Goal: Task Accomplishment & Management: Use online tool/utility

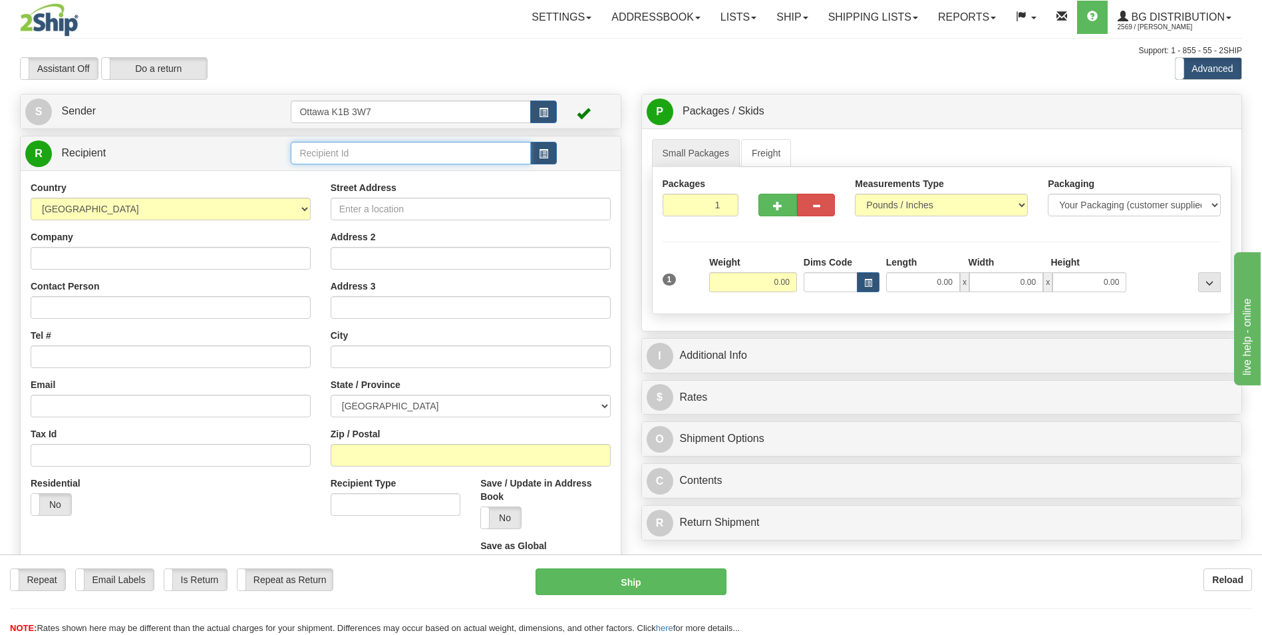
click at [393, 146] on input "text" at bounding box center [411, 153] width 240 height 23
click at [394, 174] on div "910893" at bounding box center [408, 173] width 227 height 15
type input "910893"
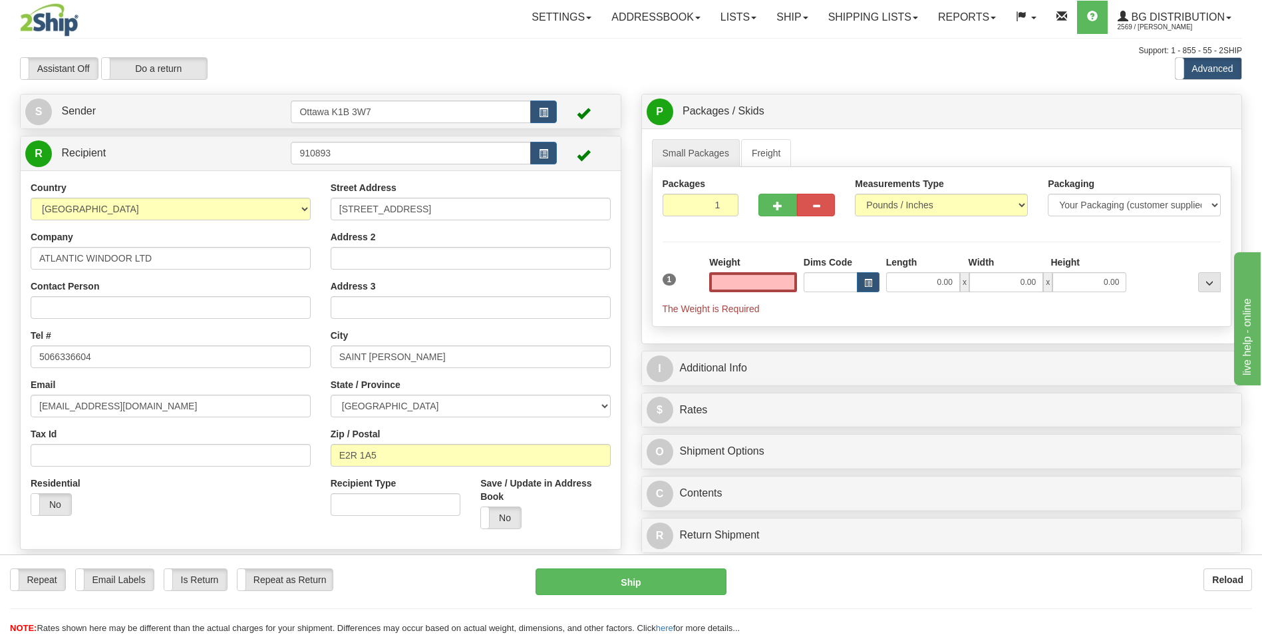
type input "0.00"
click at [939, 276] on input "0.00" at bounding box center [923, 282] width 74 height 20
type input "13.00"
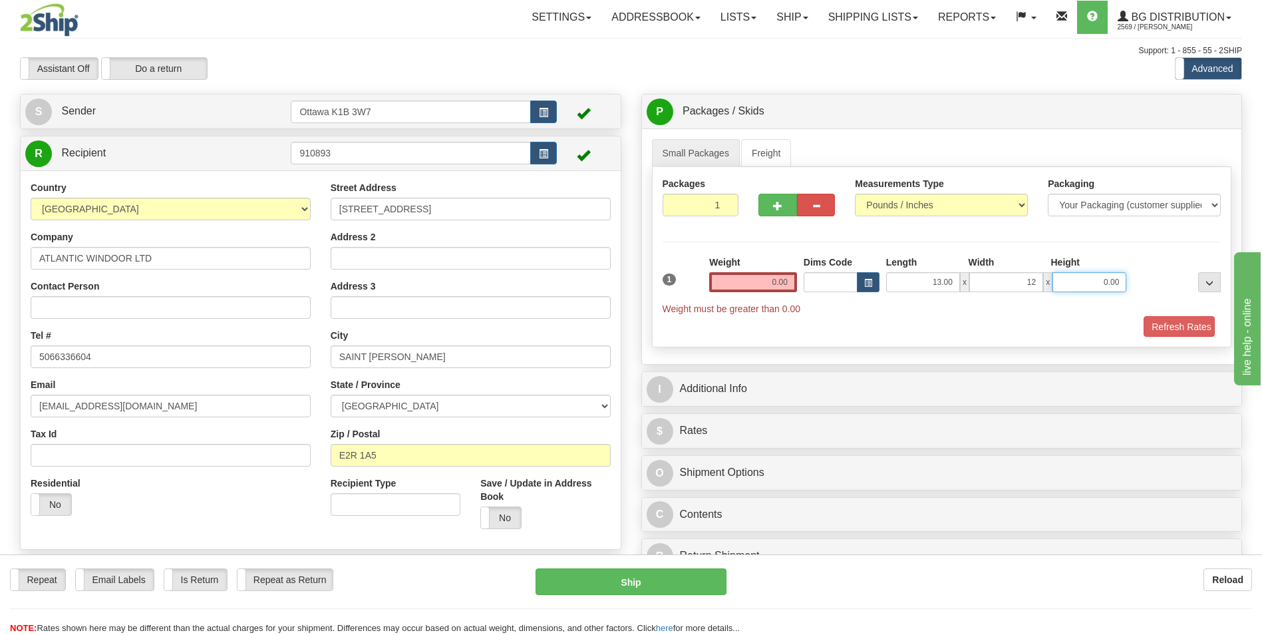
type input "12.00"
click at [771, 279] on input "0.00" at bounding box center [753, 282] width 88 height 20
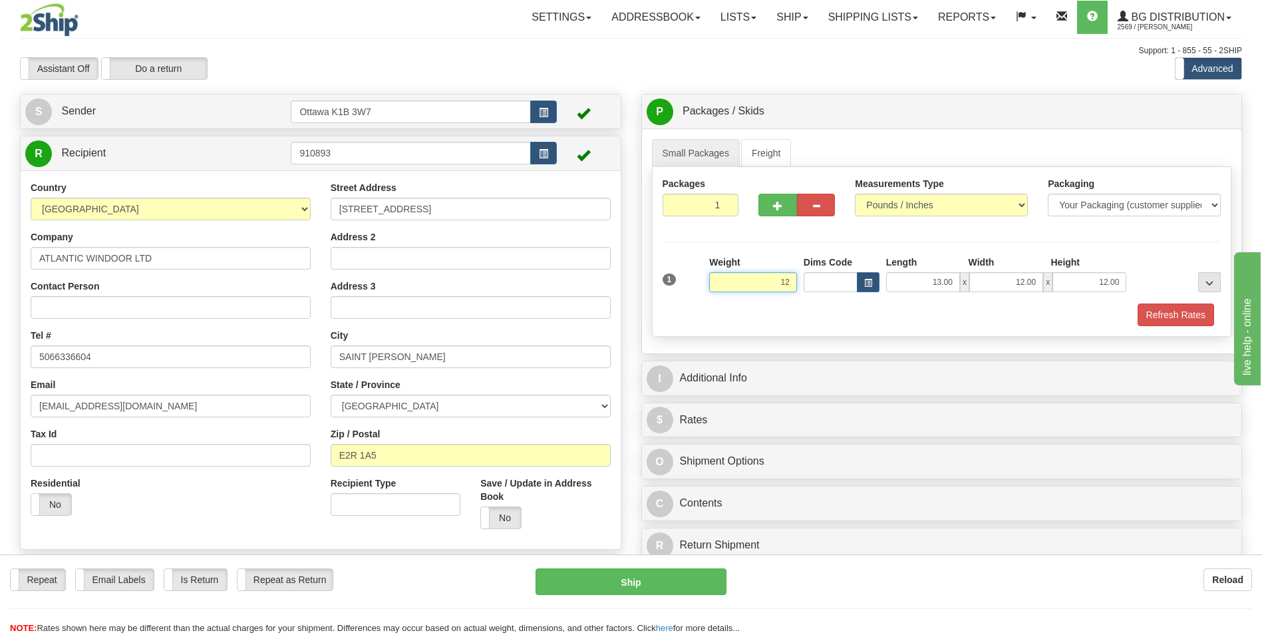
scroll to position [67, 0]
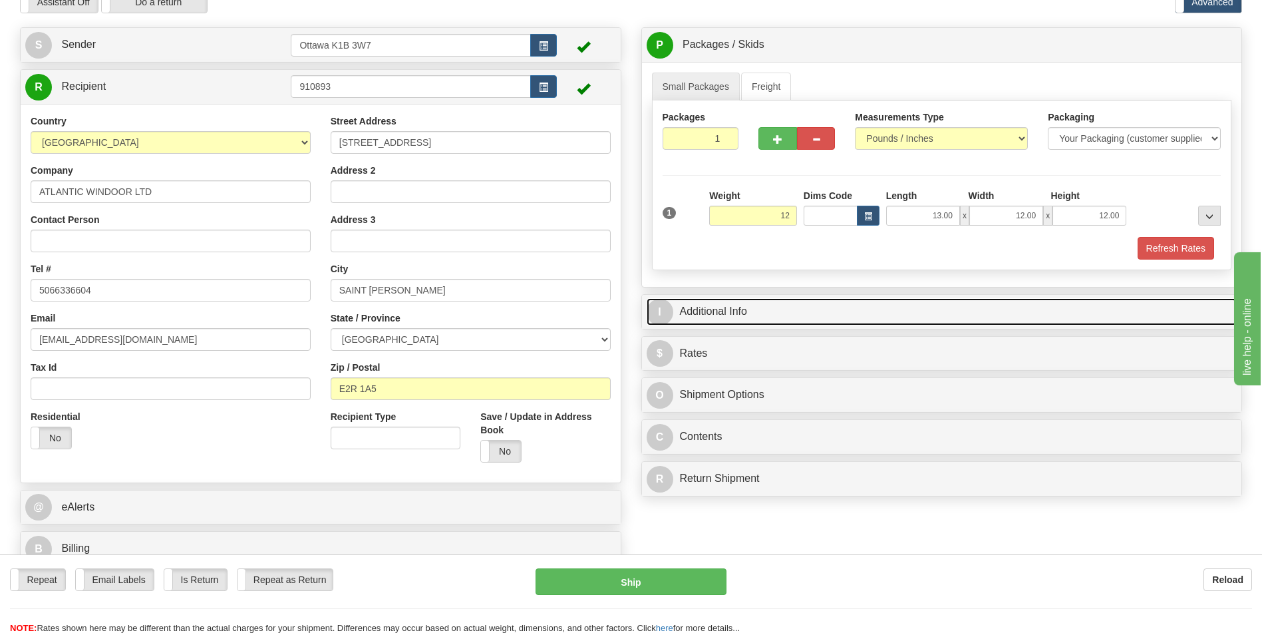
click at [781, 322] on link "I Additional Info" at bounding box center [942, 311] width 591 height 27
type input "12.00"
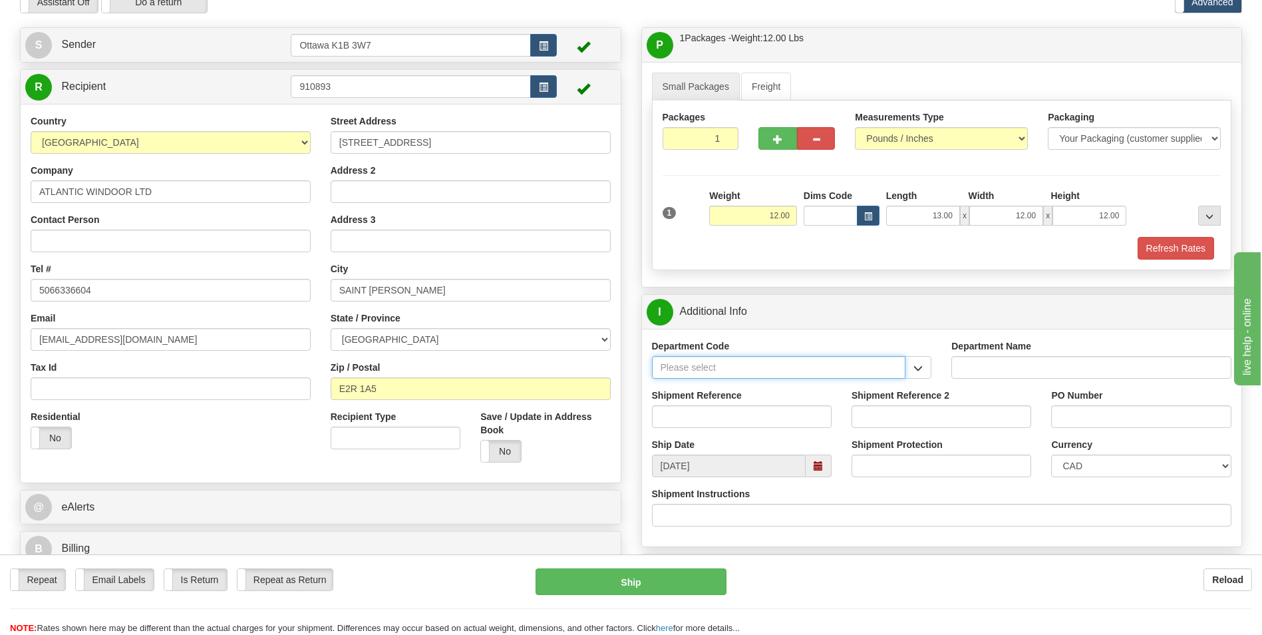
click at [844, 373] on input "Department Code" at bounding box center [779, 367] width 254 height 23
type input "1"
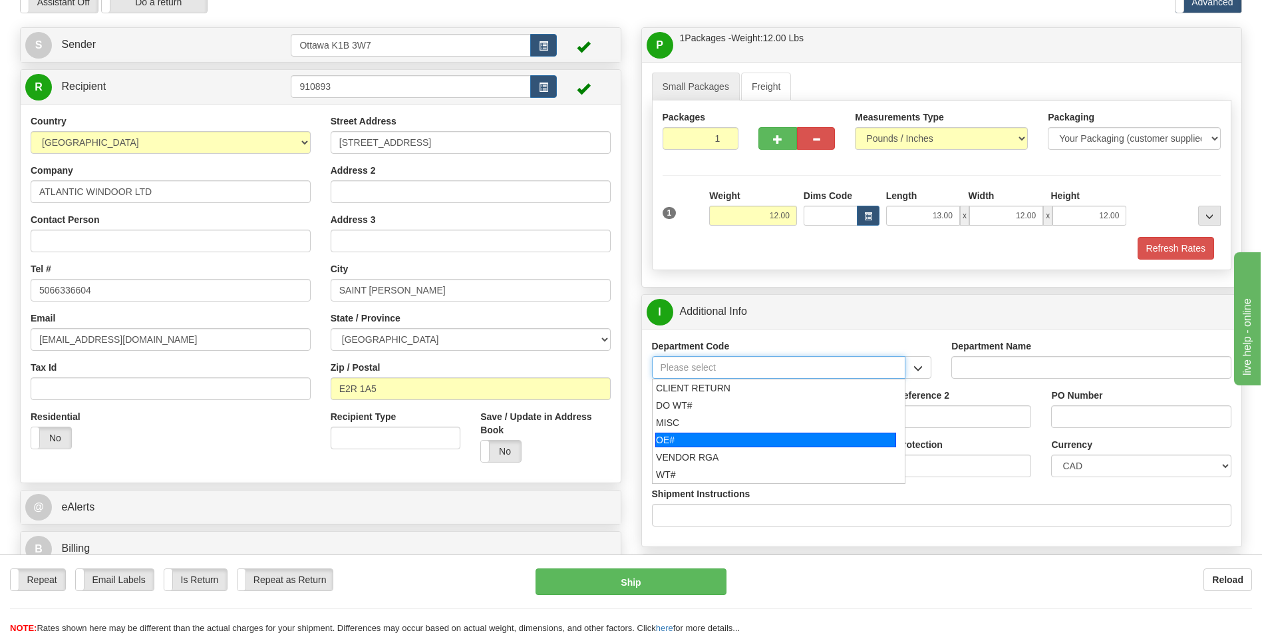
click at [792, 433] on div "OE#" at bounding box center [775, 439] width 241 height 15
type input "OE#"
type input "ORDERS"
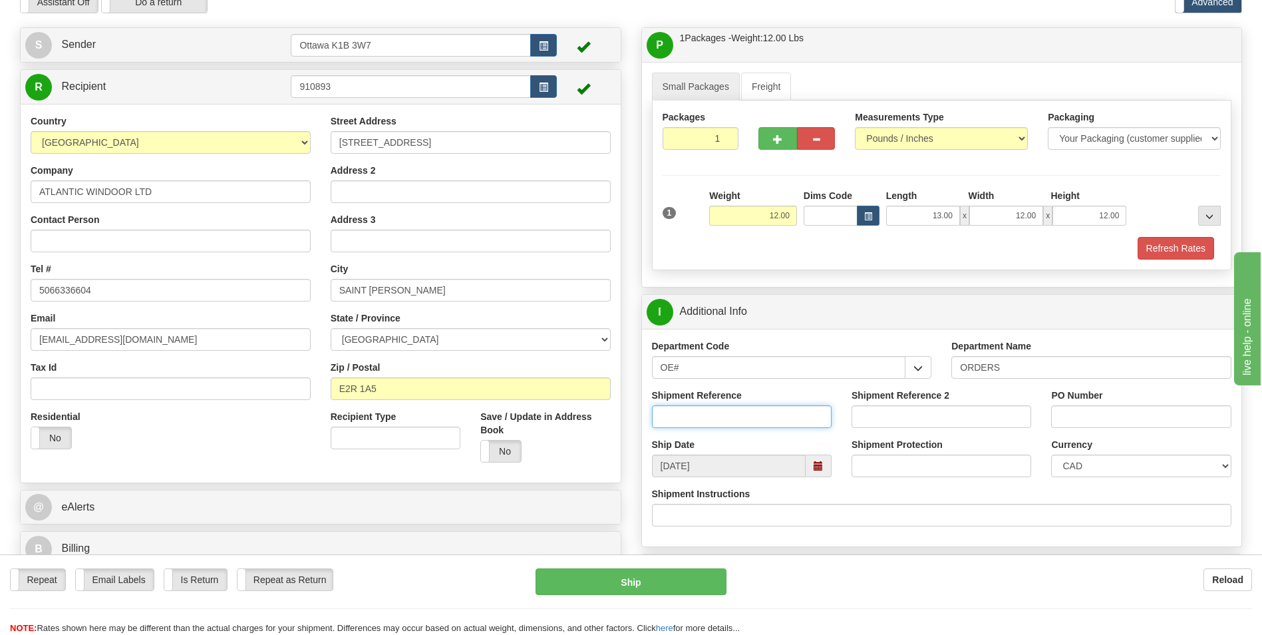
click at [748, 421] on input "Shipment Reference" at bounding box center [742, 416] width 180 height 23
type input "10203962-00"
click at [1092, 416] on input "PO Number" at bounding box center [1141, 416] width 180 height 23
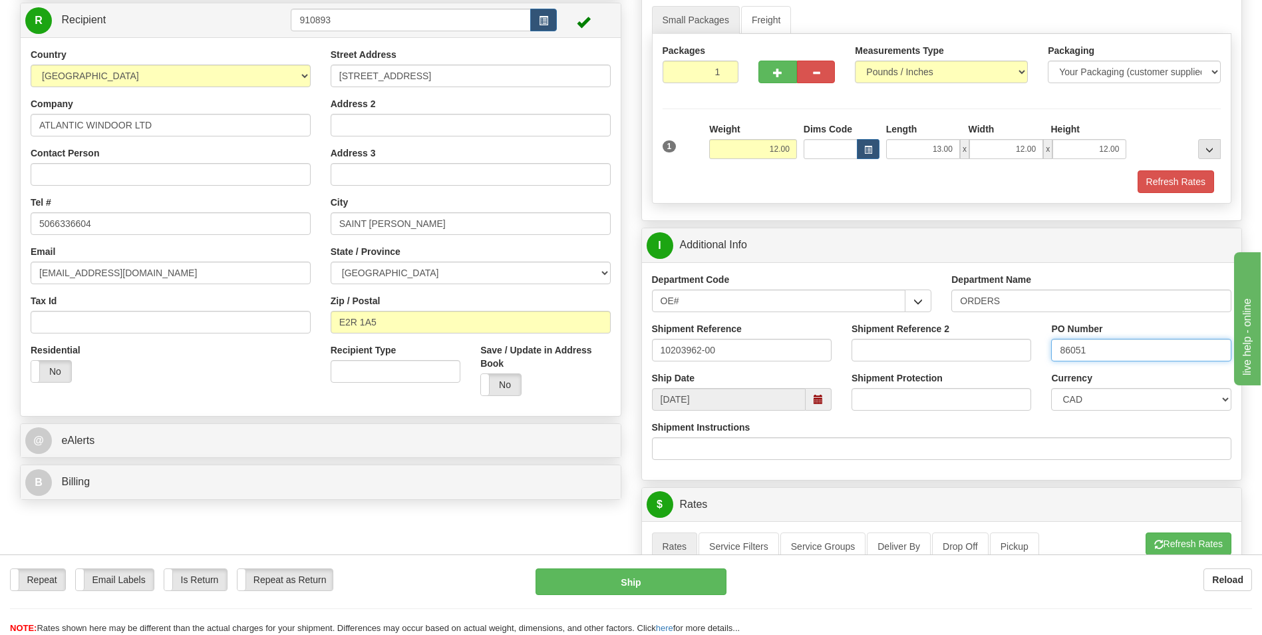
scroll to position [200, 0]
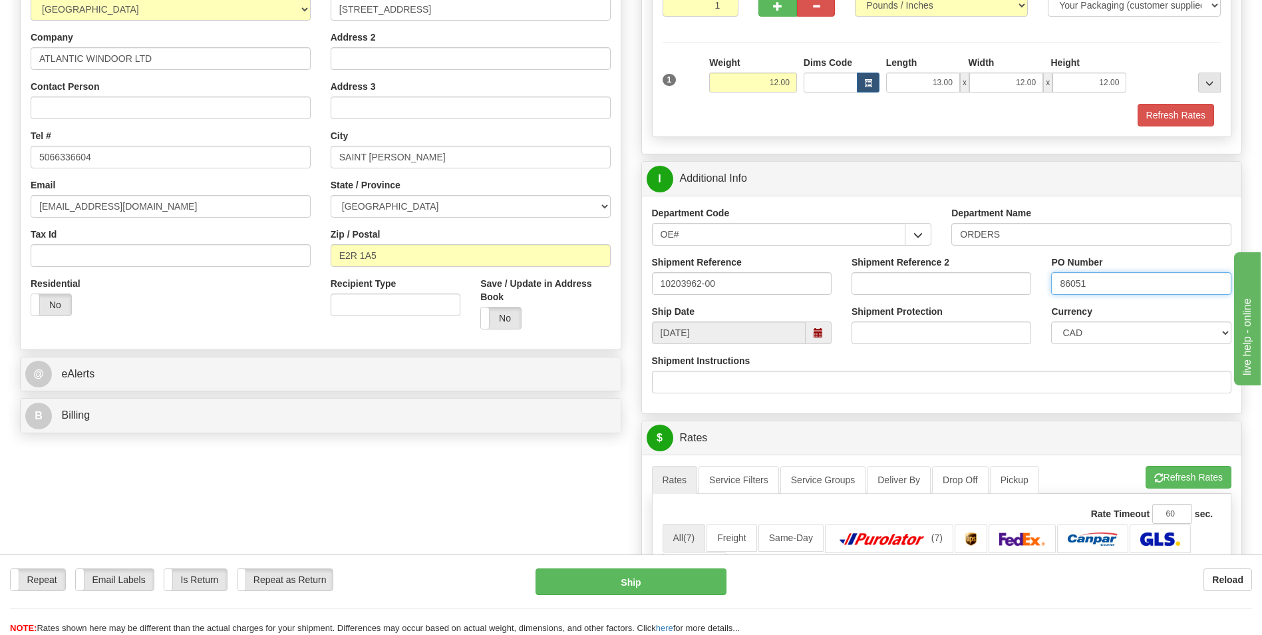
type input "86051"
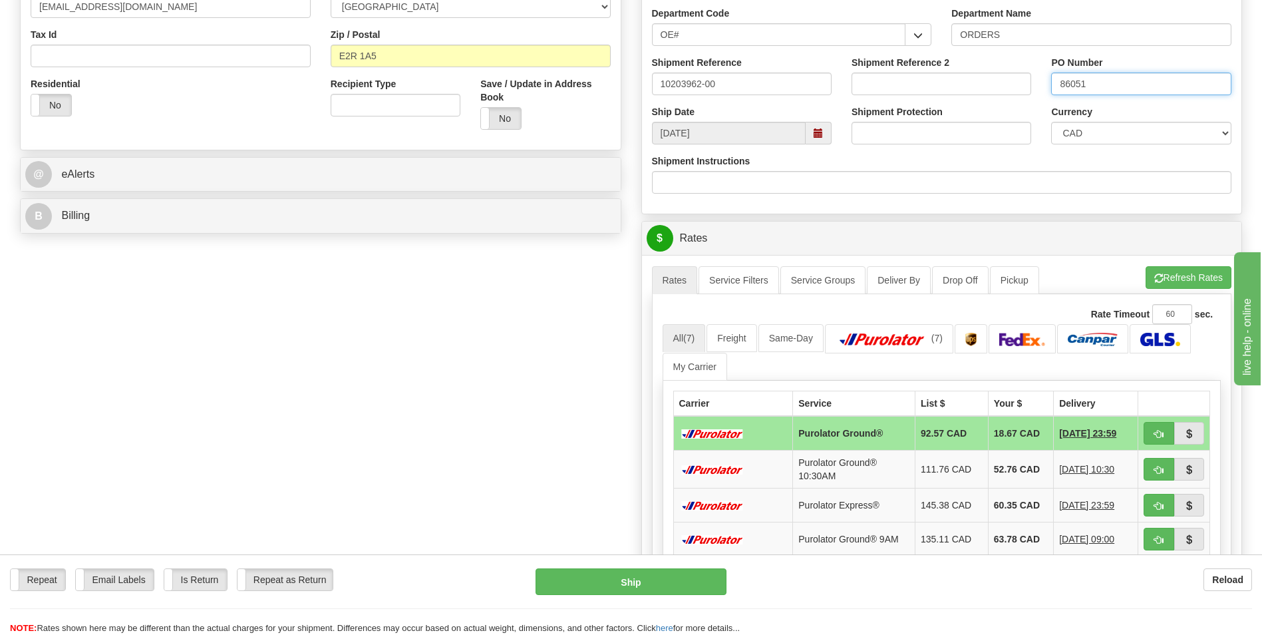
scroll to position [466, 0]
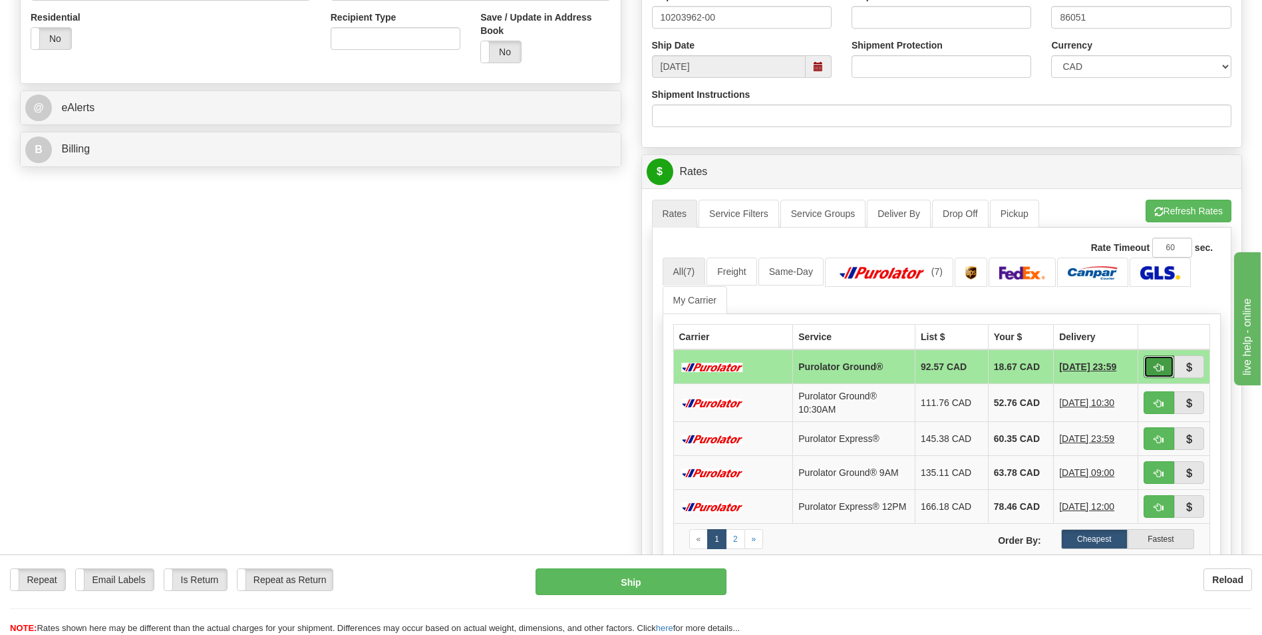
click at [1158, 366] on span "button" at bounding box center [1158, 367] width 9 height 9
type input "260"
click at [1162, 367] on span "button" at bounding box center [1158, 367] width 9 height 9
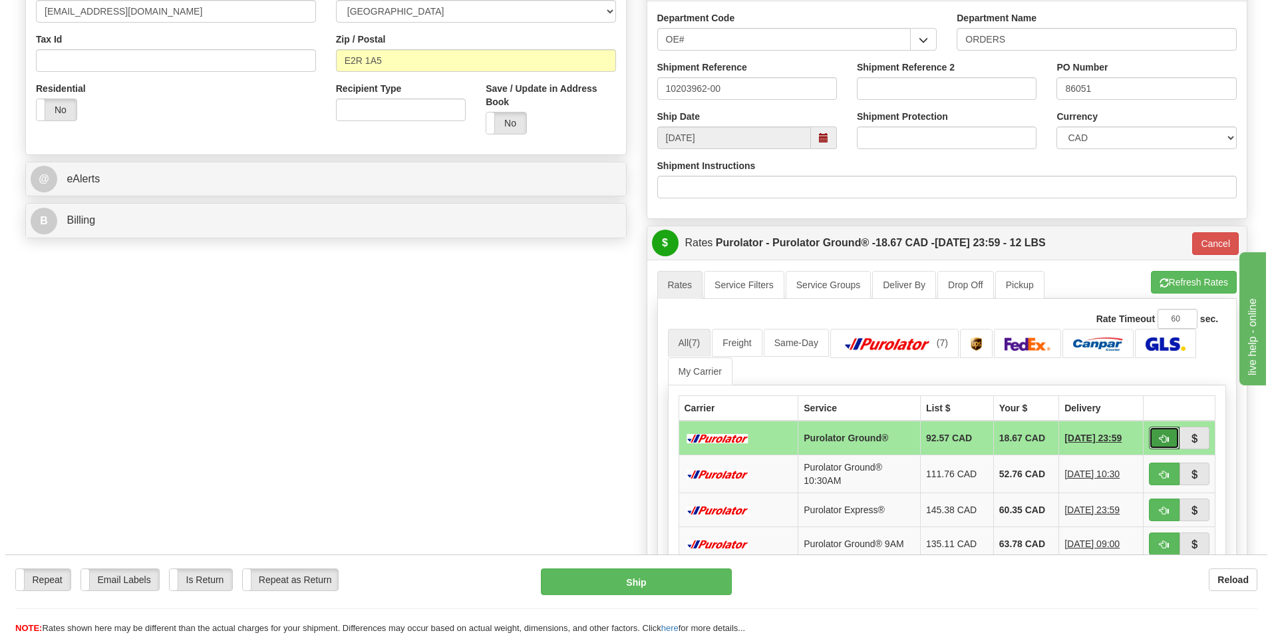
scroll to position [399, 0]
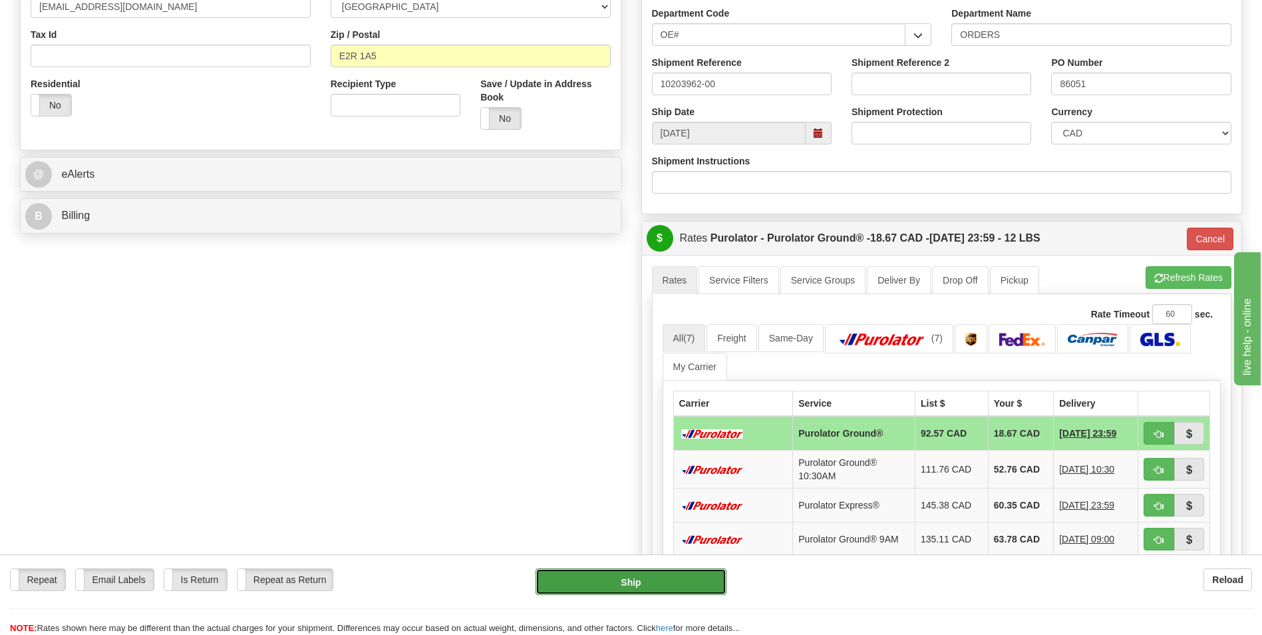
click at [633, 581] on button "Ship" at bounding box center [631, 581] width 190 height 27
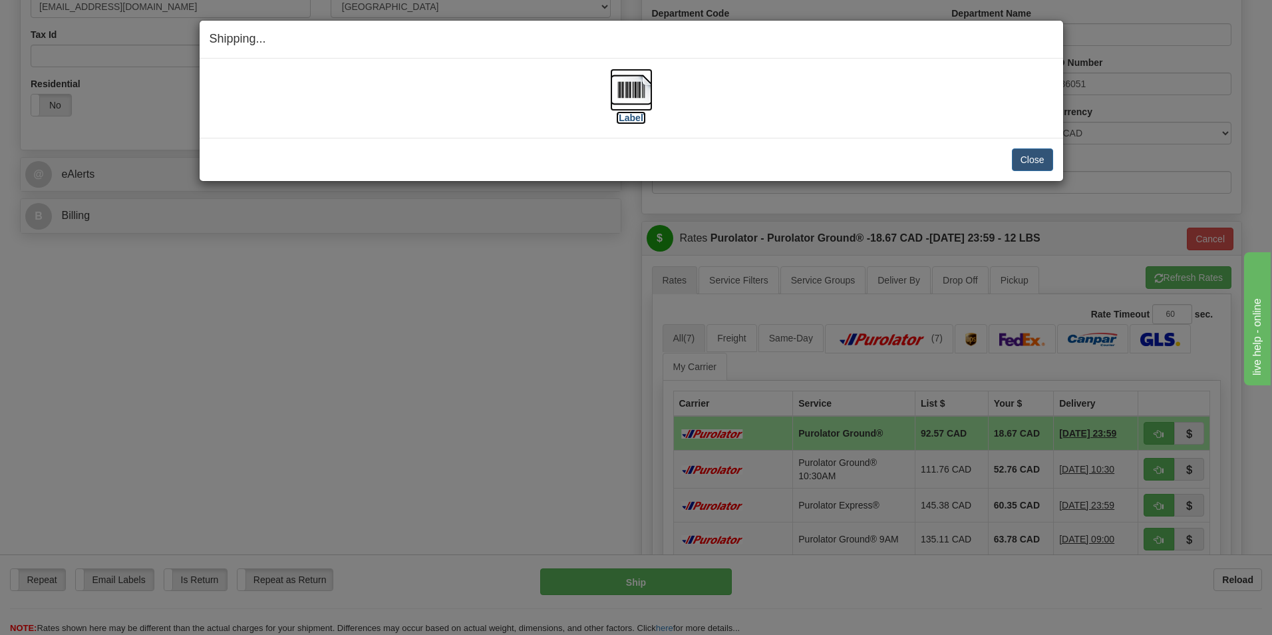
click at [637, 122] on label "[Label]" at bounding box center [631, 117] width 31 height 13
drag, startPoint x: 1021, startPoint y: 160, endPoint x: 801, endPoint y: 138, distance: 221.2
click at [1021, 160] on button "Close" at bounding box center [1032, 159] width 41 height 23
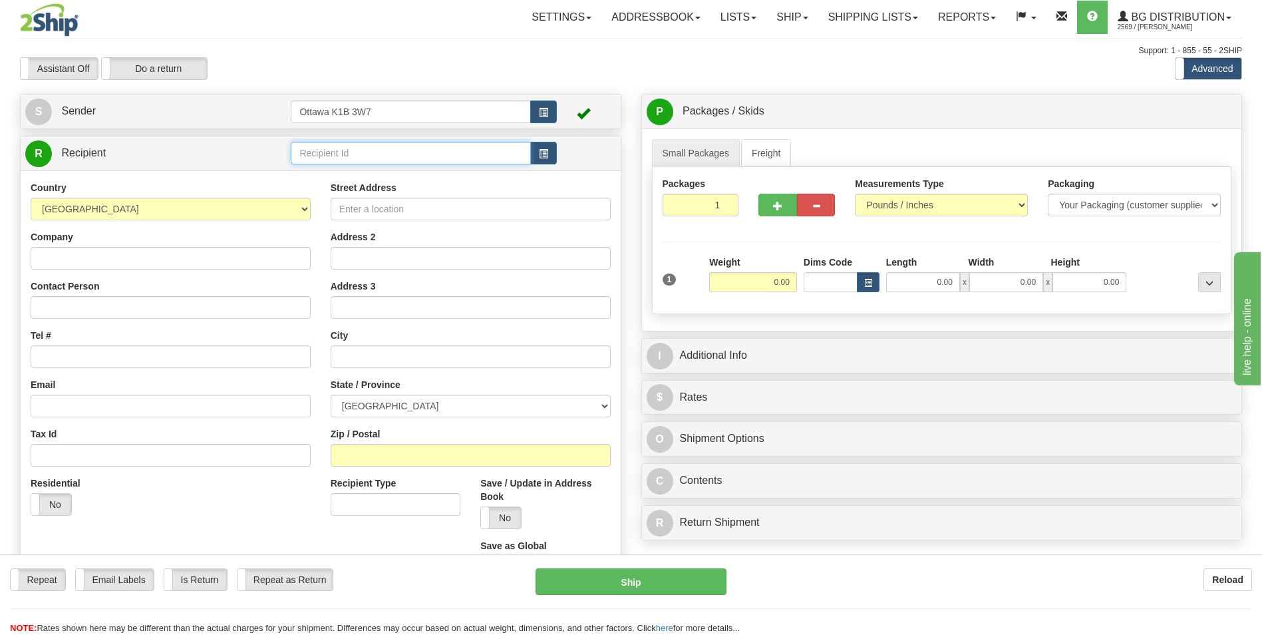
click at [389, 148] on input "text" at bounding box center [411, 153] width 240 height 23
click at [386, 174] on div "42000" at bounding box center [408, 173] width 227 height 15
type input "42000"
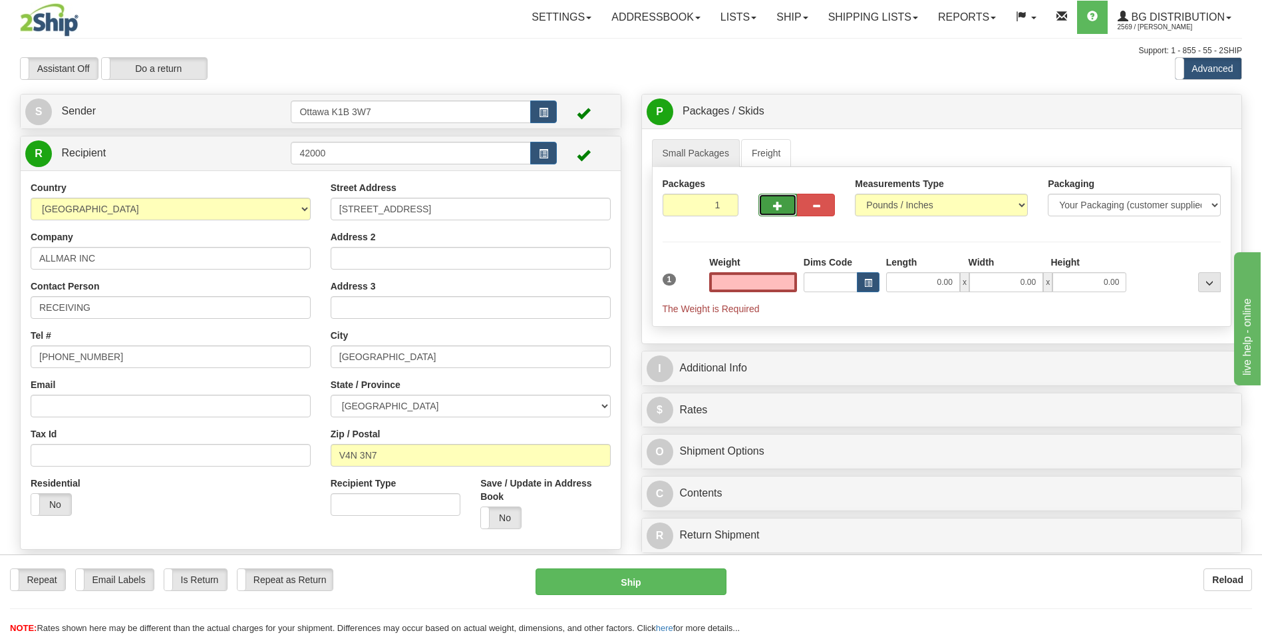
type input "0.00"
click at [761, 206] on button "button" at bounding box center [777, 205] width 38 height 23
type input "2"
click at [1178, 112] on span "Pack / Skid Level" at bounding box center [1198, 111] width 61 height 9
radio input "true"
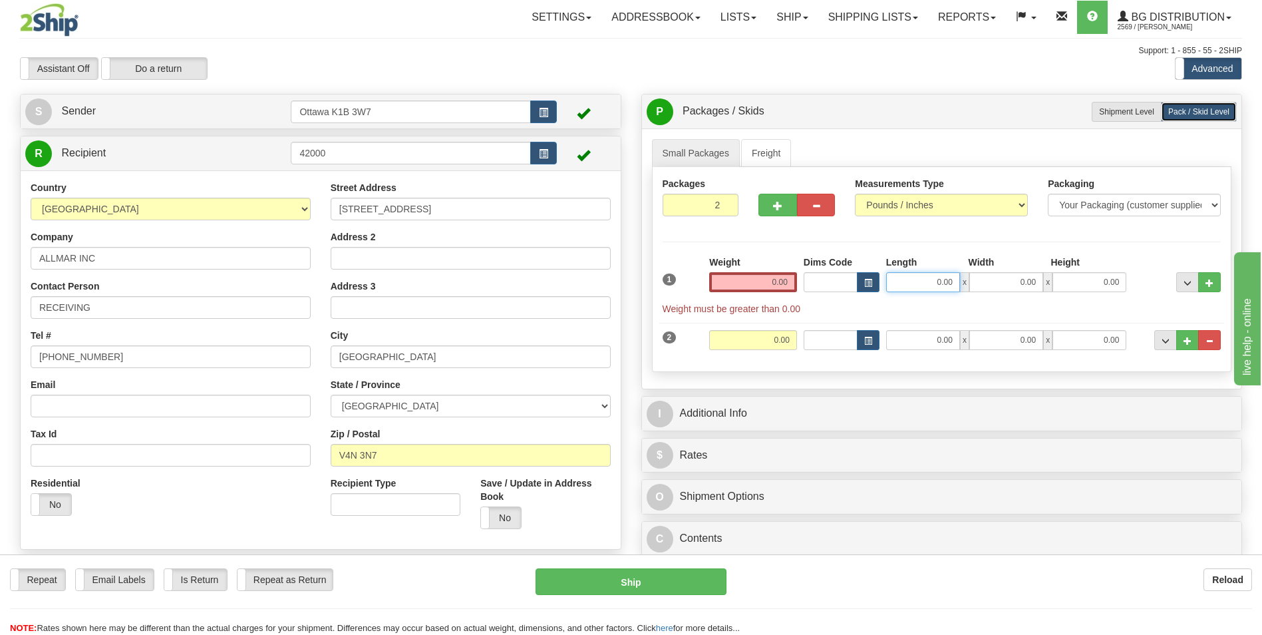
click at [947, 281] on input "0.00" at bounding box center [923, 282] width 74 height 20
type input "24.50"
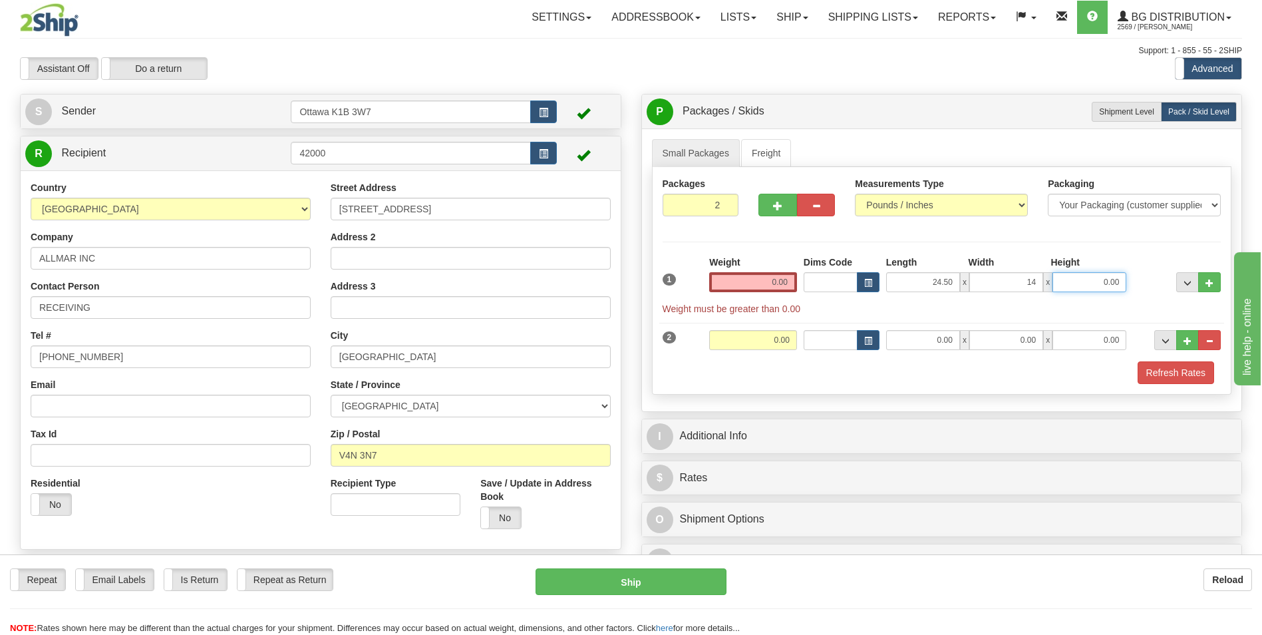
type input "14.00"
type input "26.00"
click at [768, 283] on input "0.00" at bounding box center [753, 282] width 88 height 20
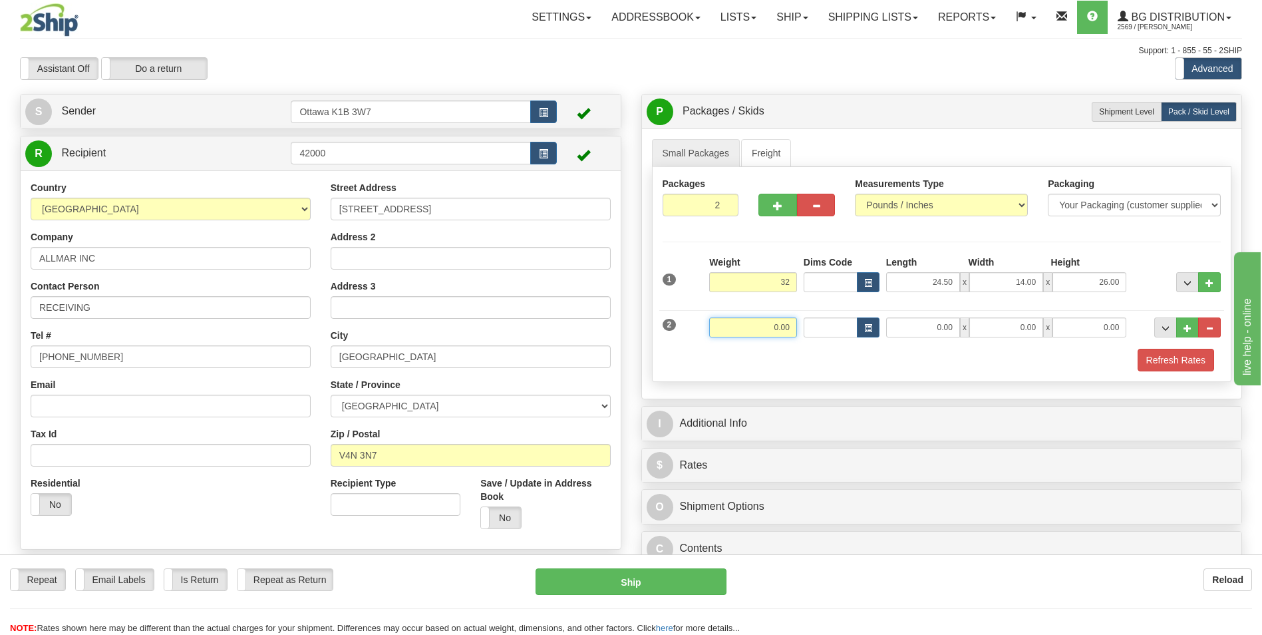
type input "32.00"
click at [786, 325] on input "0.00" at bounding box center [753, 327] width 88 height 20
click at [938, 331] on input "0.00" at bounding box center [923, 327] width 74 height 20
type input "32.00"
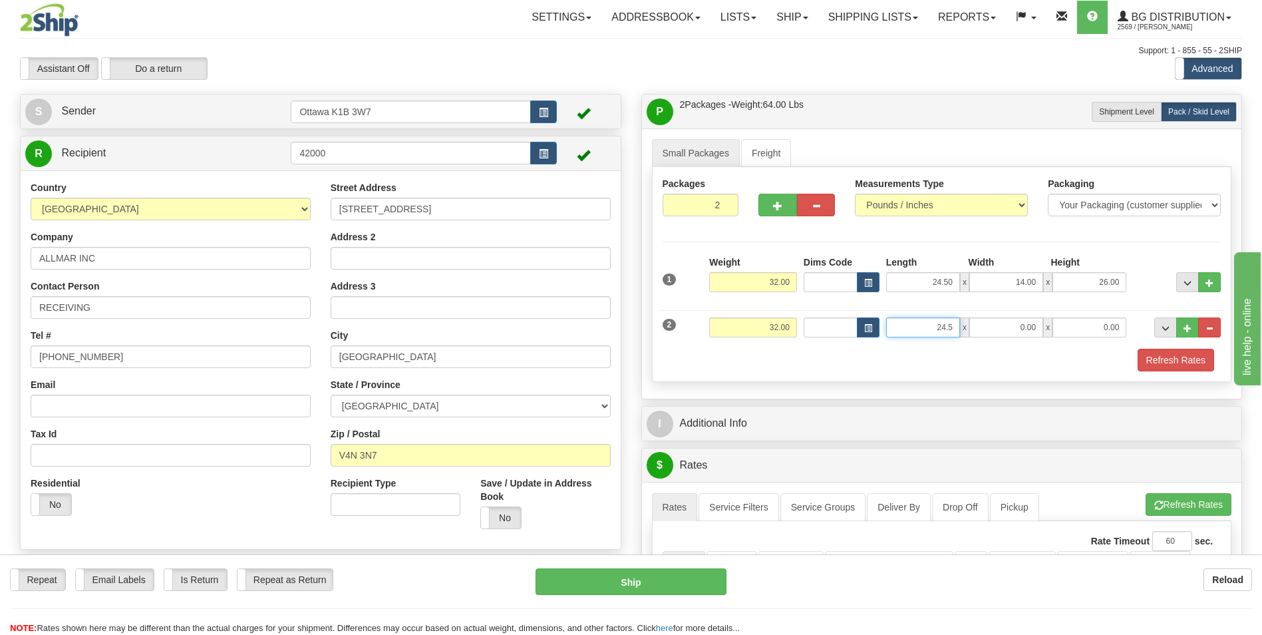
type input "24.50"
type input "14.00"
type input "26.00"
click at [825, 363] on div "Refresh Rates" at bounding box center [941, 360] width 565 height 23
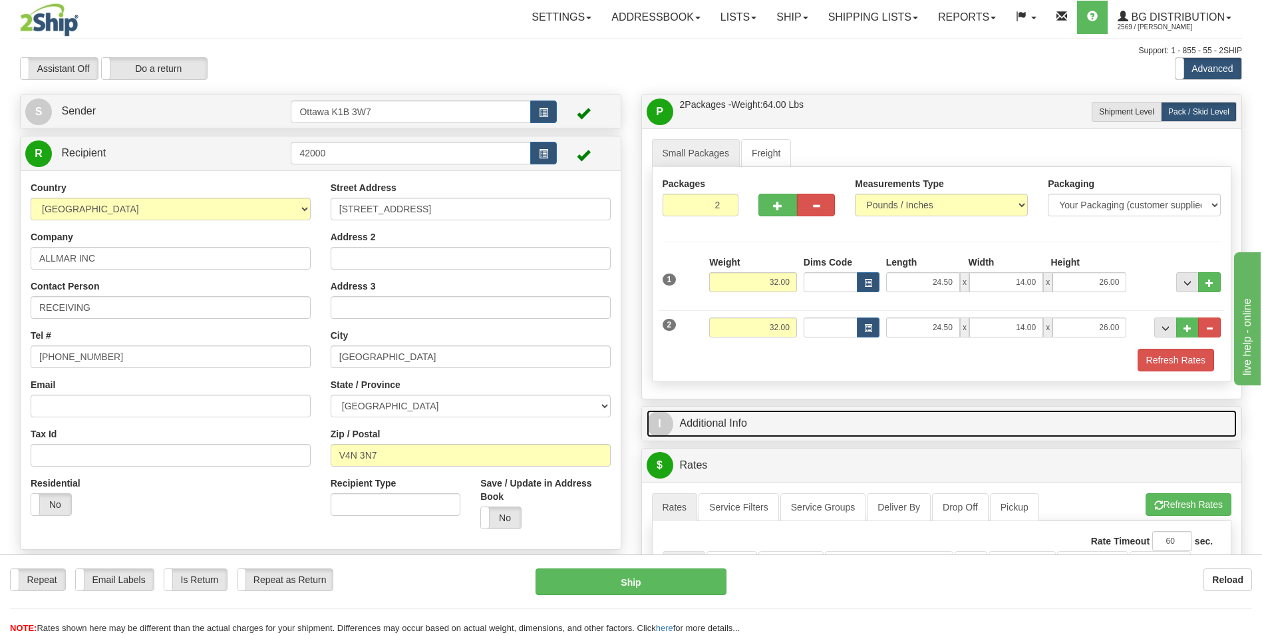
click at [736, 430] on link "I Additional Info" at bounding box center [942, 423] width 591 height 27
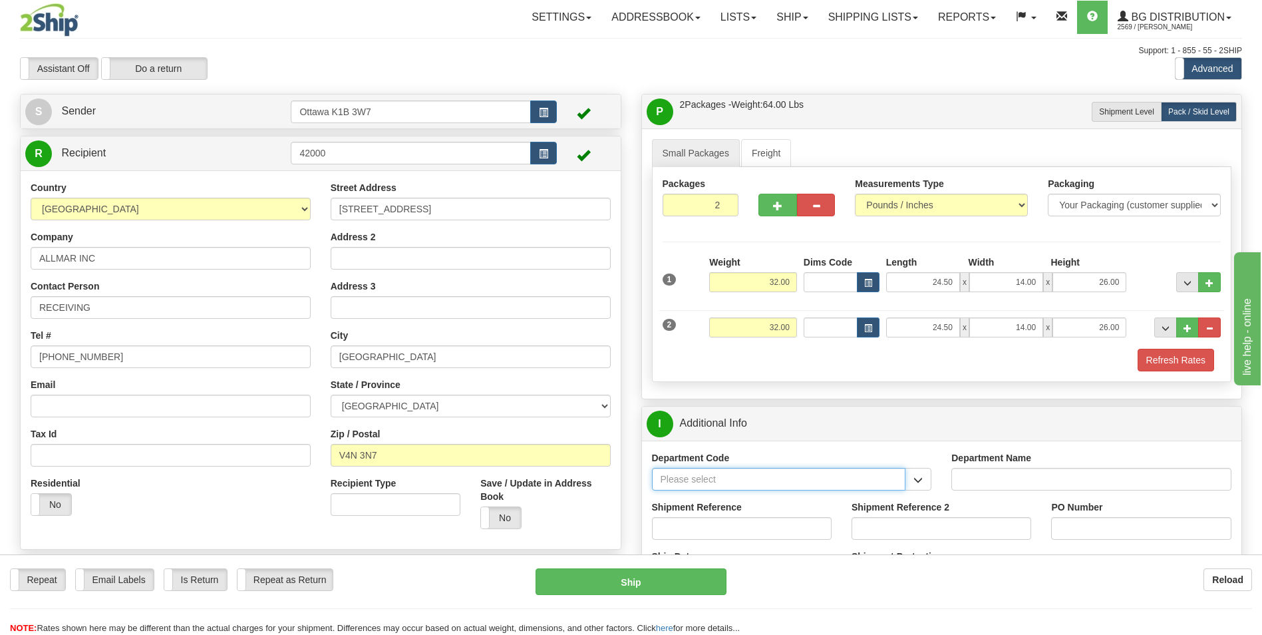
click at [698, 482] on input "Department Code" at bounding box center [779, 479] width 254 height 23
click at [908, 482] on button "button" at bounding box center [918, 479] width 27 height 23
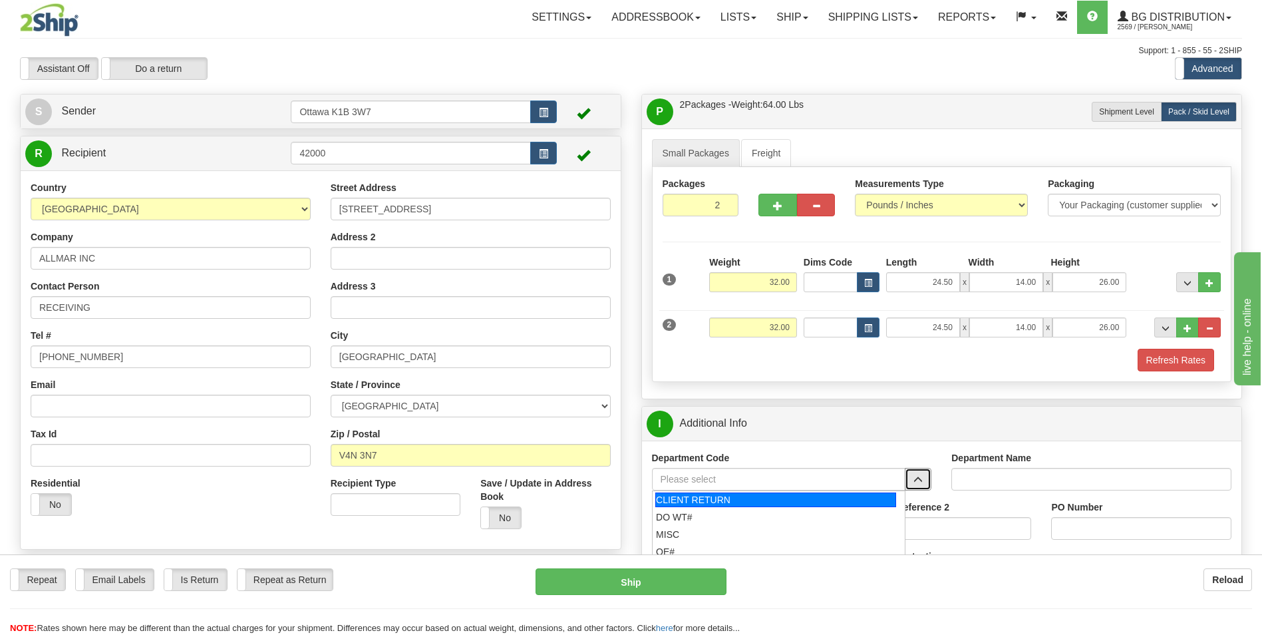
scroll to position [67, 0]
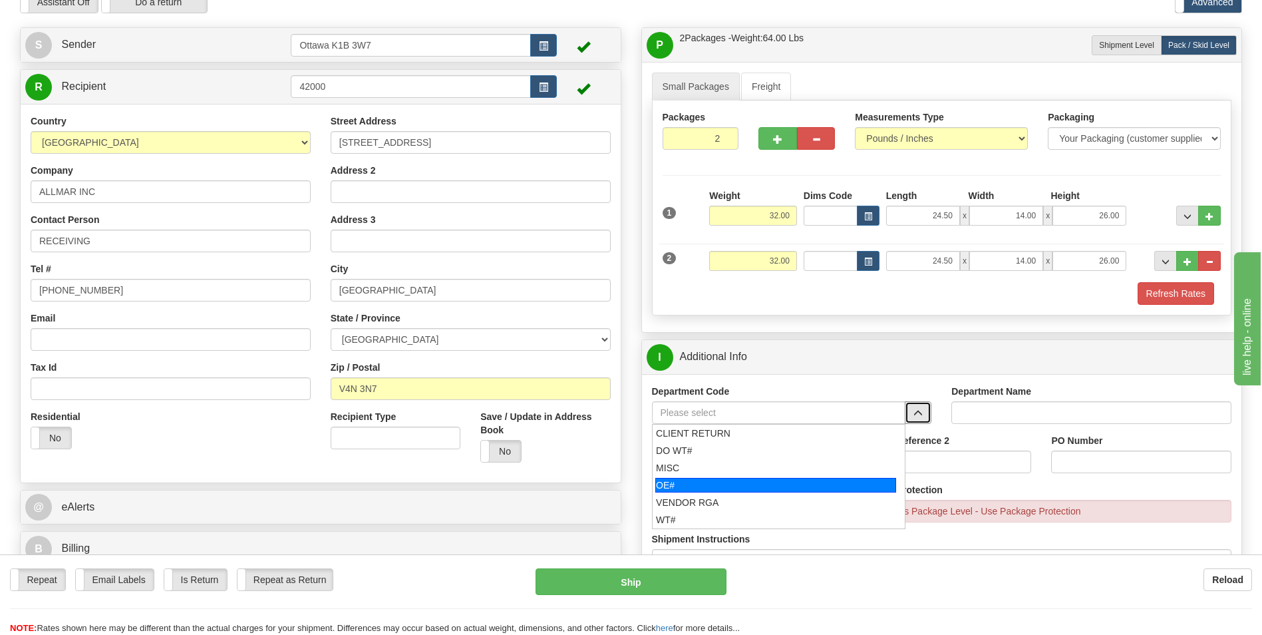
click at [751, 483] on div "OE#" at bounding box center [775, 485] width 241 height 15
type input "OE#"
type input "ORDERS"
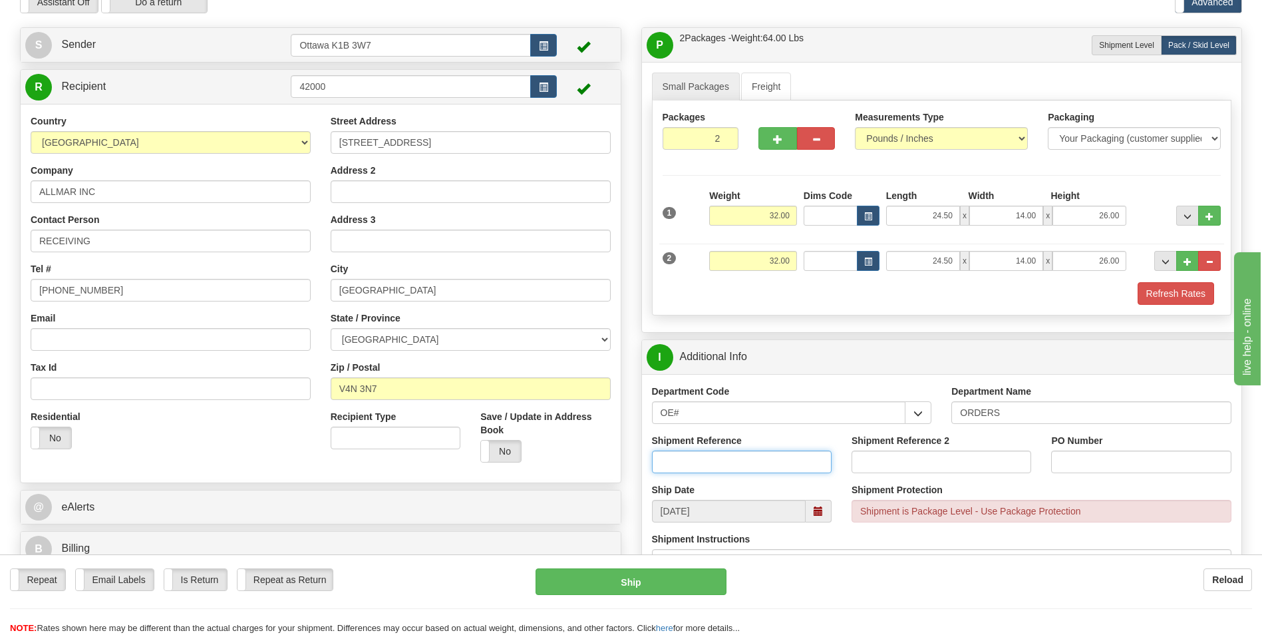
click at [749, 462] on input "Shipment Reference" at bounding box center [742, 461] width 180 height 23
type input "10199446-00"
click at [1094, 468] on input "PO Number" at bounding box center [1141, 461] width 180 height 23
click at [1069, 462] on input "po0444056" at bounding box center [1141, 461] width 180 height 23
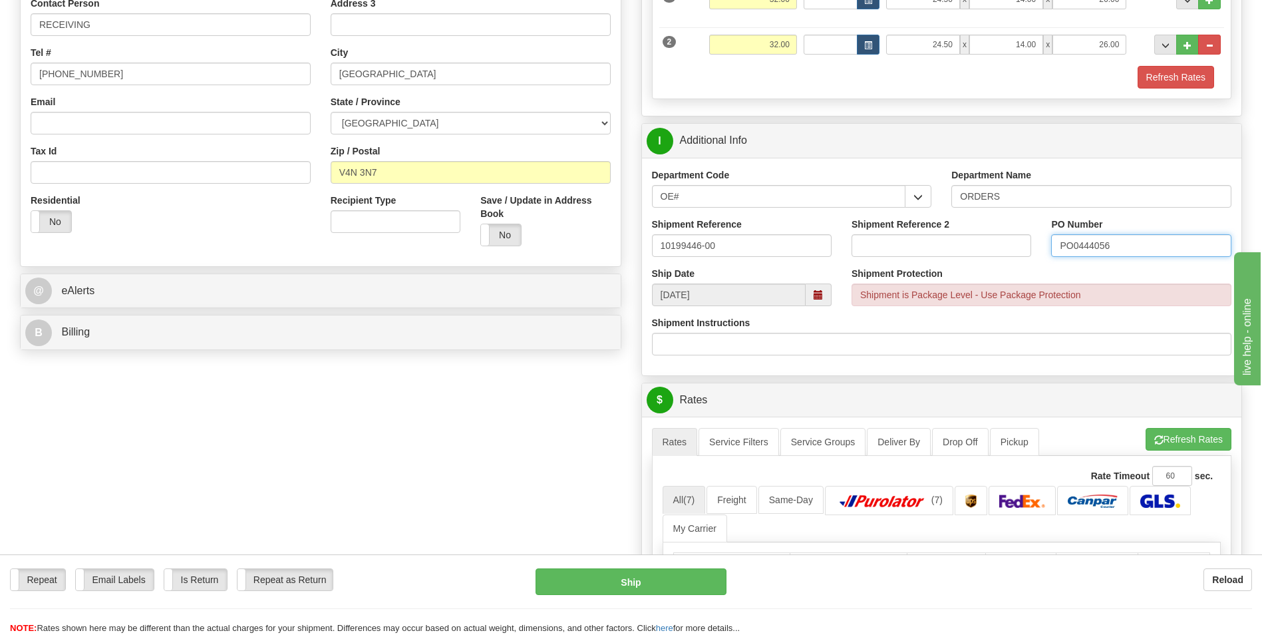
scroll to position [333, 0]
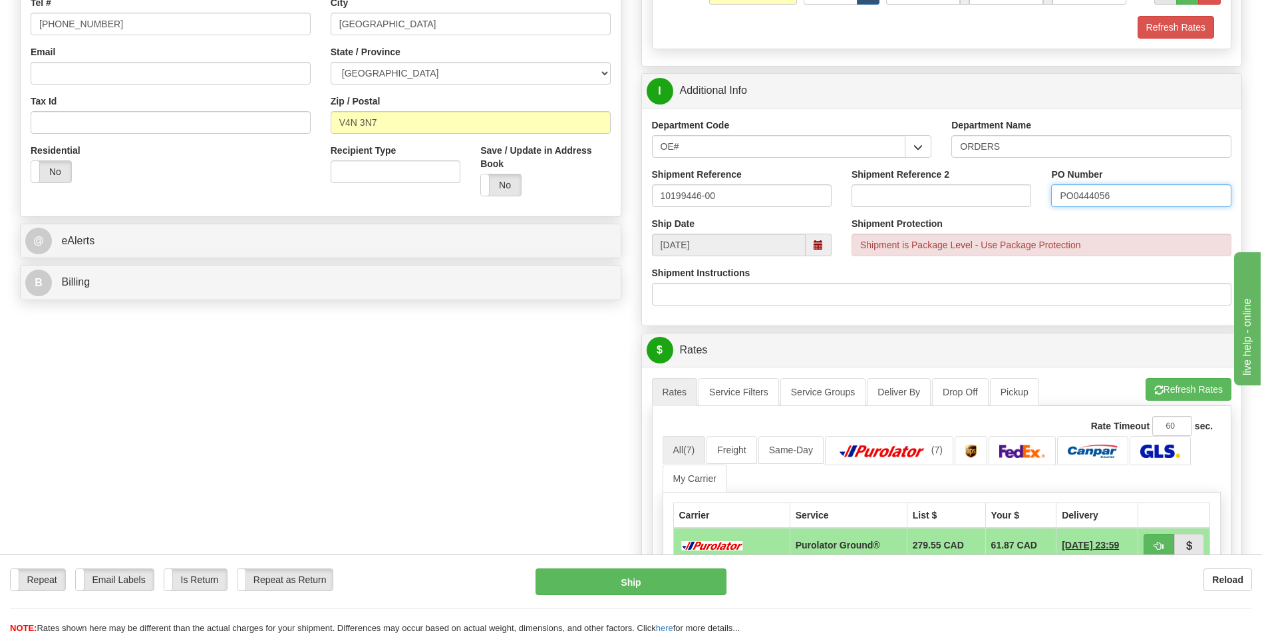
type input "PO0444056"
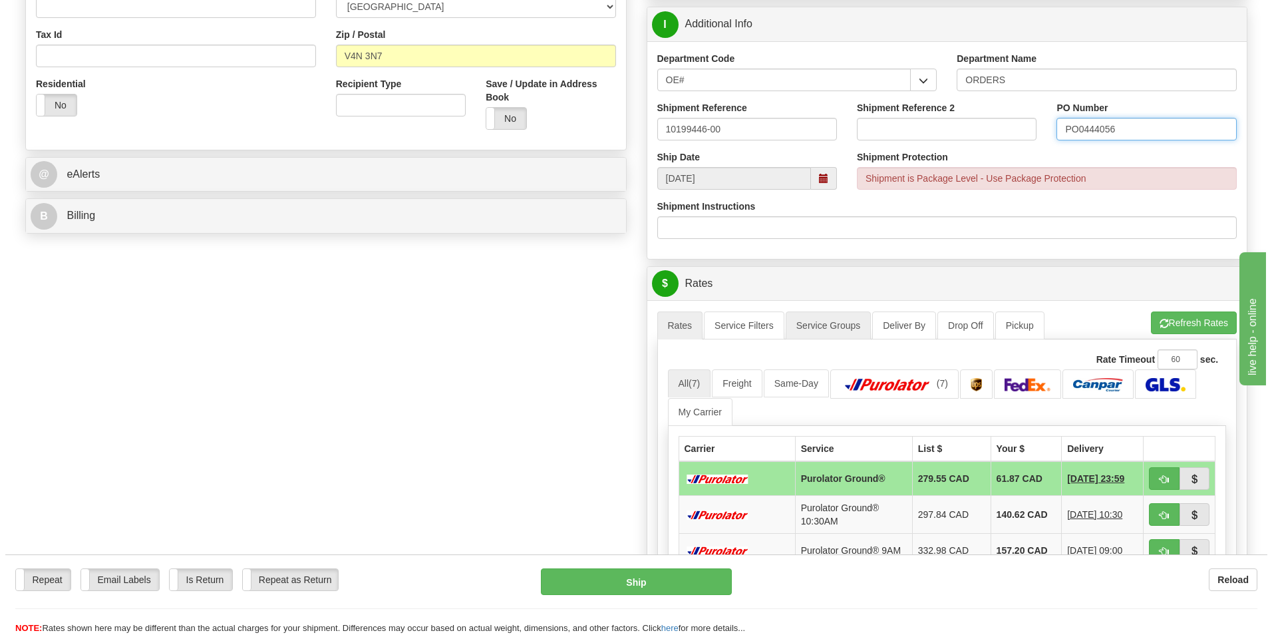
scroll to position [532, 0]
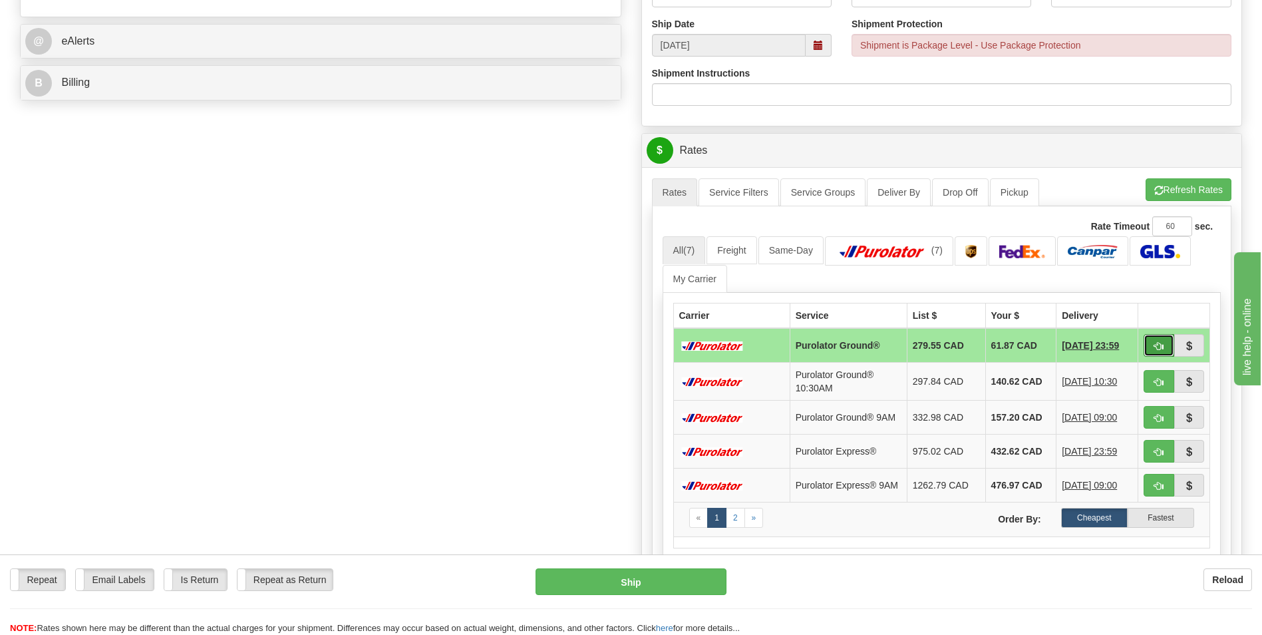
click at [1158, 343] on span "button" at bounding box center [1158, 346] width 9 height 9
type input "260"
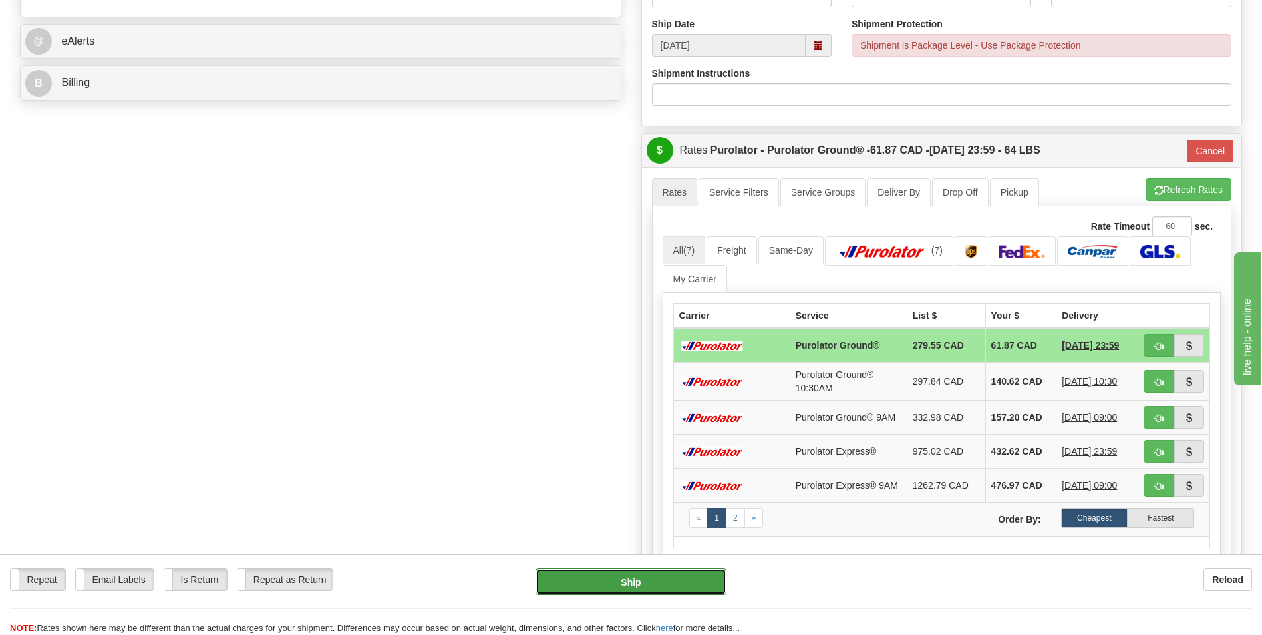
click at [667, 577] on button "Ship" at bounding box center [631, 581] width 190 height 27
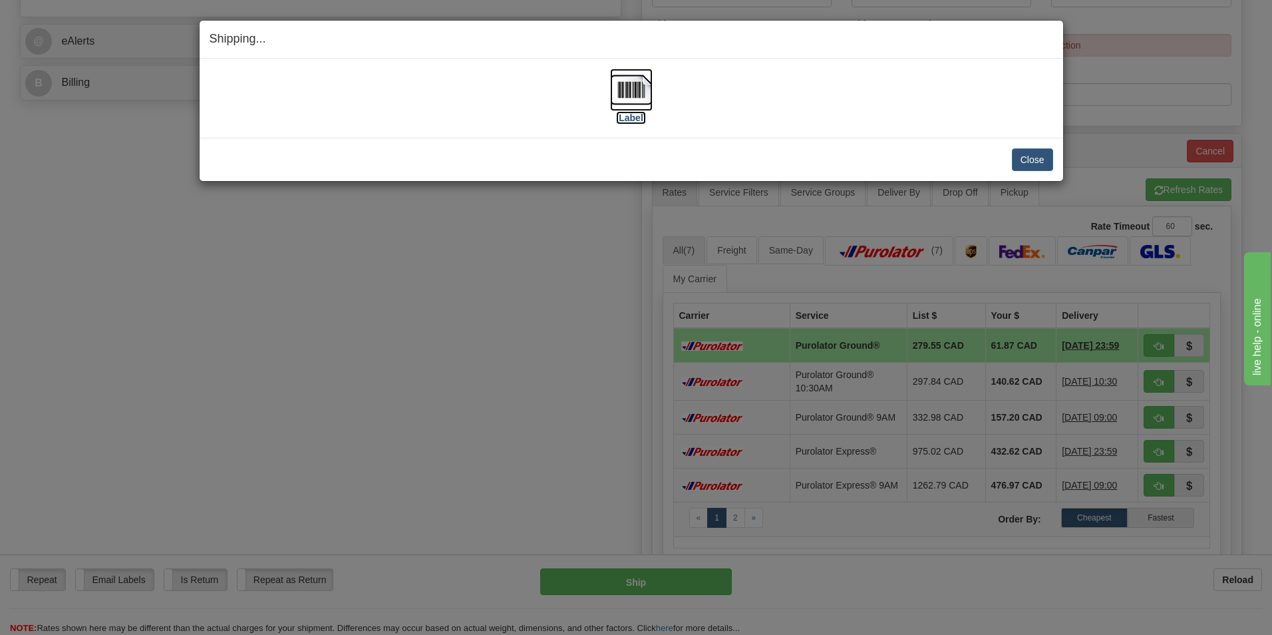
click at [630, 118] on label "[Label]" at bounding box center [631, 117] width 31 height 13
